Goal: Find specific page/section: Find specific page/section

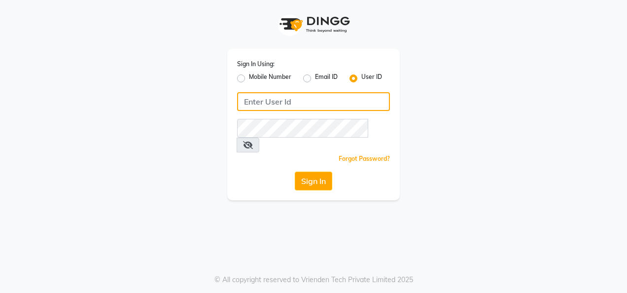
type input "colormecrazy"
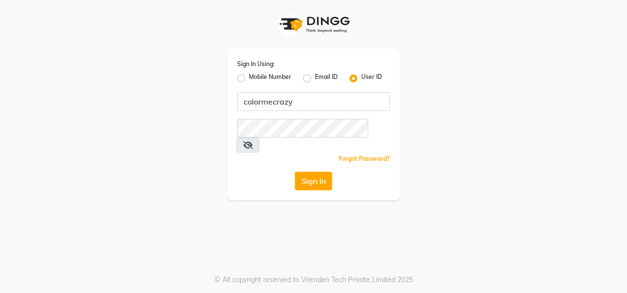
click at [318, 176] on div "Sign In Using: Mobile Number Email ID User ID colormecrazy Remember me Forgot P…" at bounding box center [313, 124] width 172 height 151
click at [318, 171] on button "Sign In" at bounding box center [313, 180] width 37 height 19
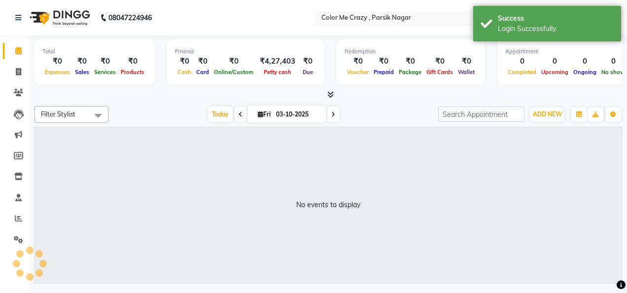
select select "en"
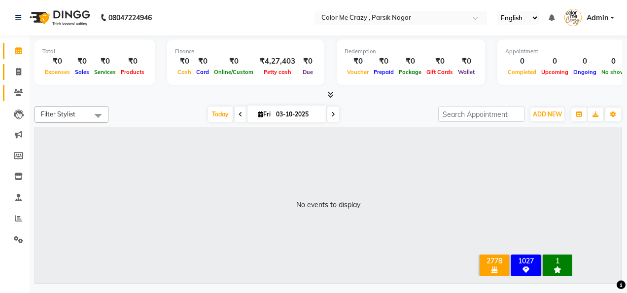
click at [16, 73] on icon at bounding box center [18, 71] width 5 height 7
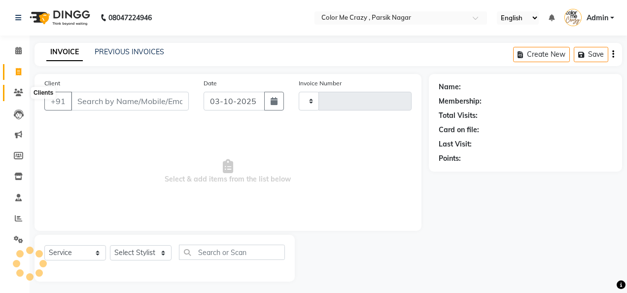
click at [17, 88] on span at bounding box center [18, 92] width 17 height 11
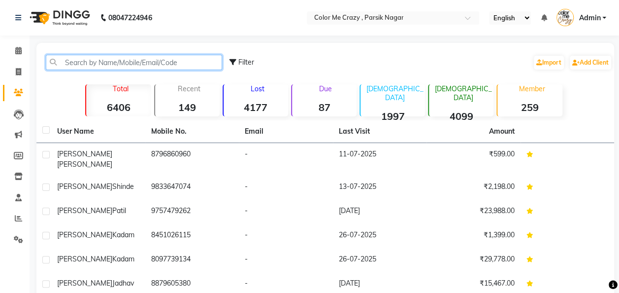
click at [107, 62] on input "text" at bounding box center [134, 62] width 176 height 15
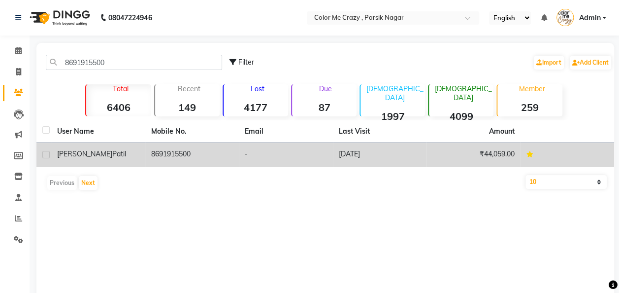
click at [112, 156] on span "Patil" at bounding box center [119, 153] width 14 height 9
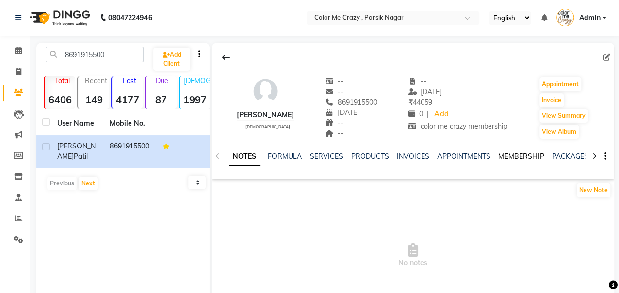
click at [508, 152] on link "MEMBERSHIP" at bounding box center [522, 156] width 46 height 9
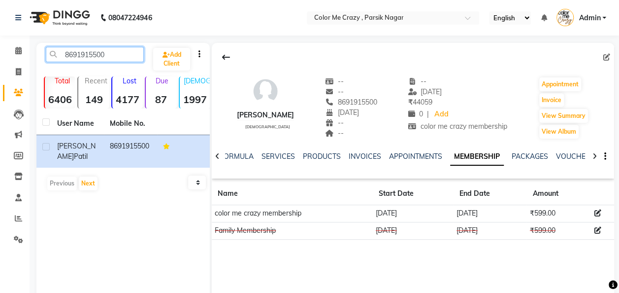
click at [112, 53] on input "8691915500" at bounding box center [95, 54] width 98 height 15
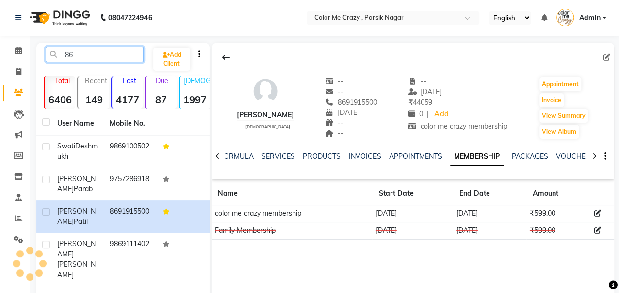
type input "8"
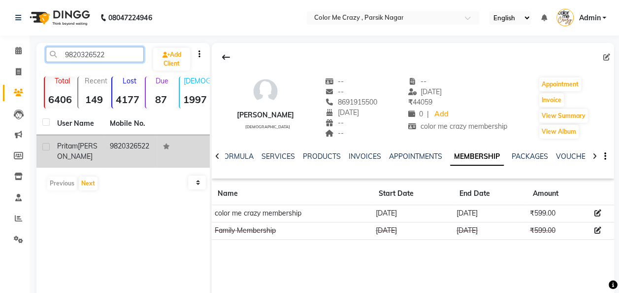
type input "9820326522"
click at [81, 149] on div "[PERSON_NAME]" at bounding box center [77, 151] width 41 height 21
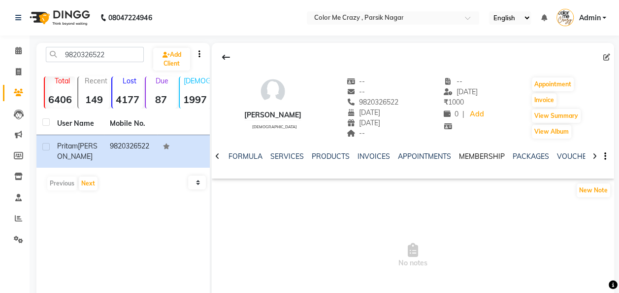
click at [467, 158] on link "MEMBERSHIP" at bounding box center [482, 156] width 46 height 9
